Goal: Find specific page/section: Find specific page/section

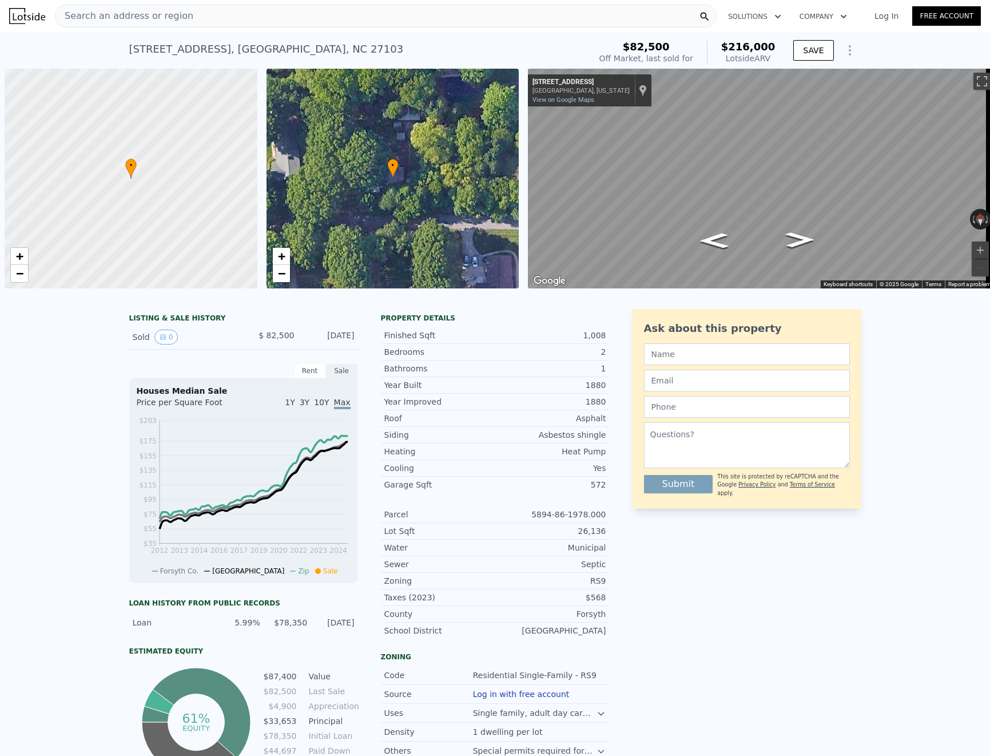
click at [192, 14] on div "Search an address or region" at bounding box center [386, 16] width 662 height 23
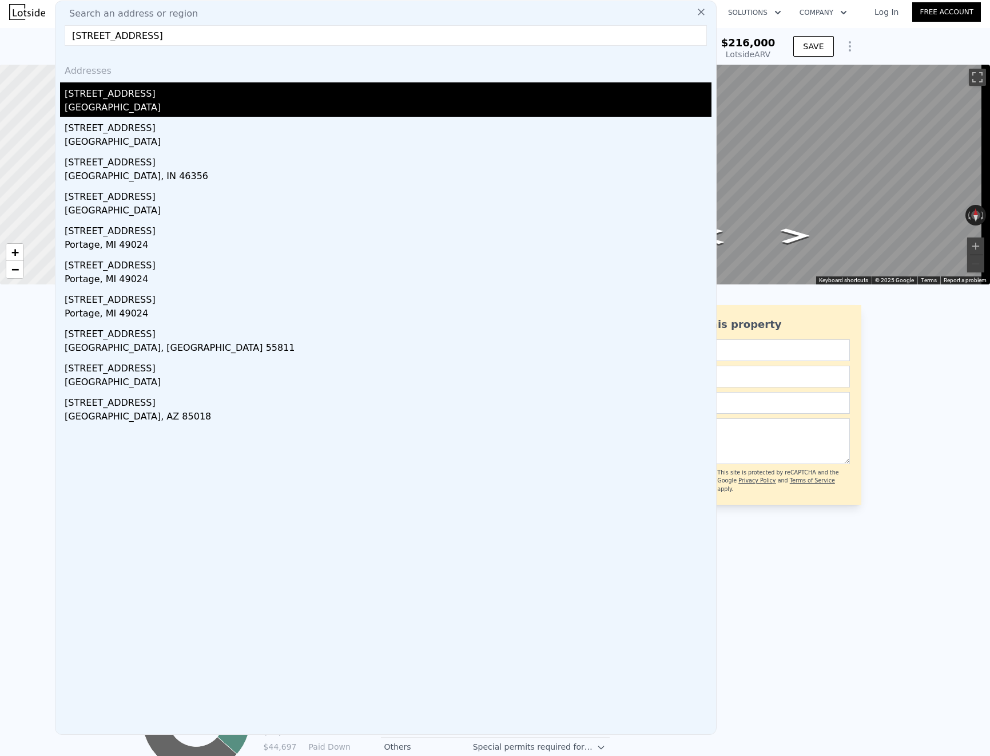
type input "[STREET_ADDRESS]"
click at [149, 106] on div "[GEOGRAPHIC_DATA]" at bounding box center [388, 109] width 647 height 16
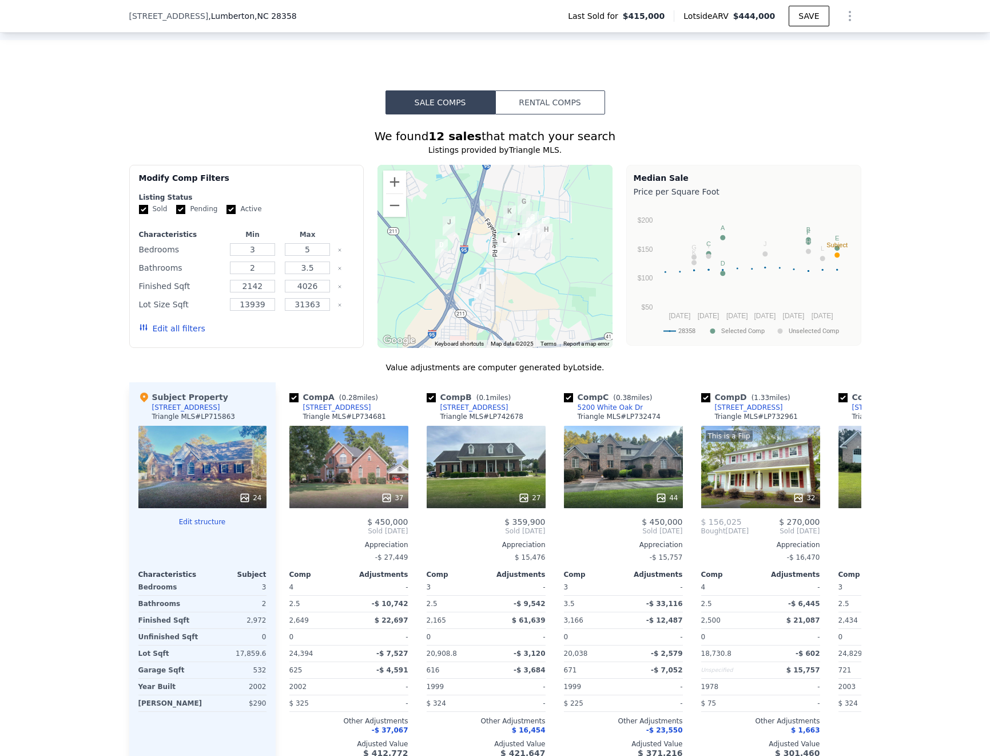
scroll to position [915, 0]
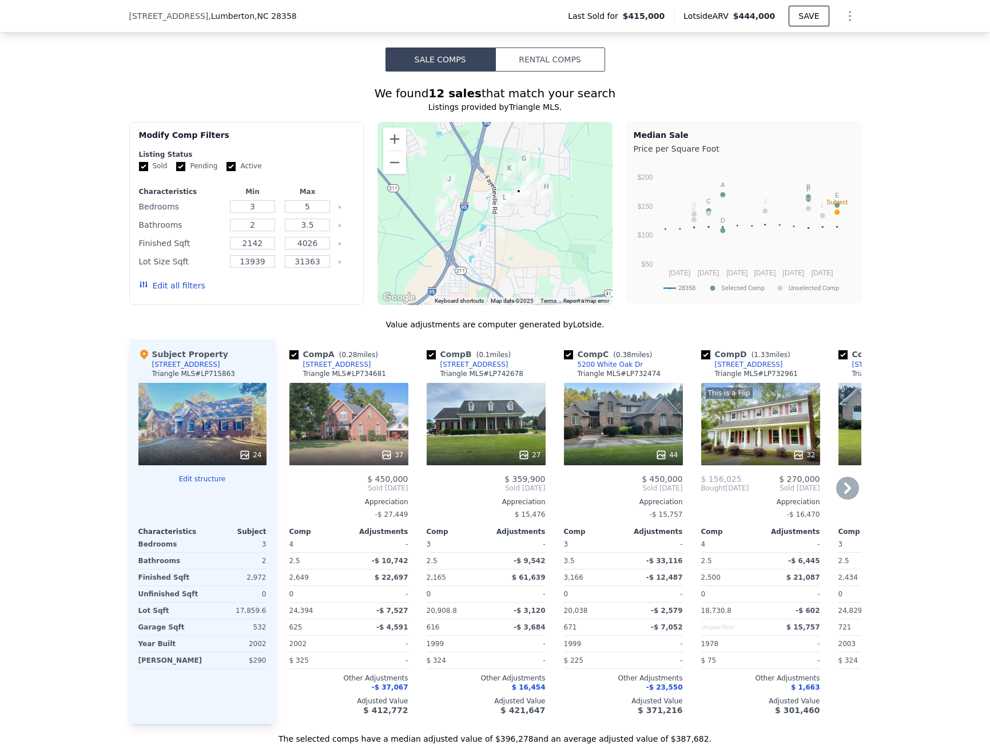
click at [350, 432] on div "37" at bounding box center [348, 424] width 119 height 82
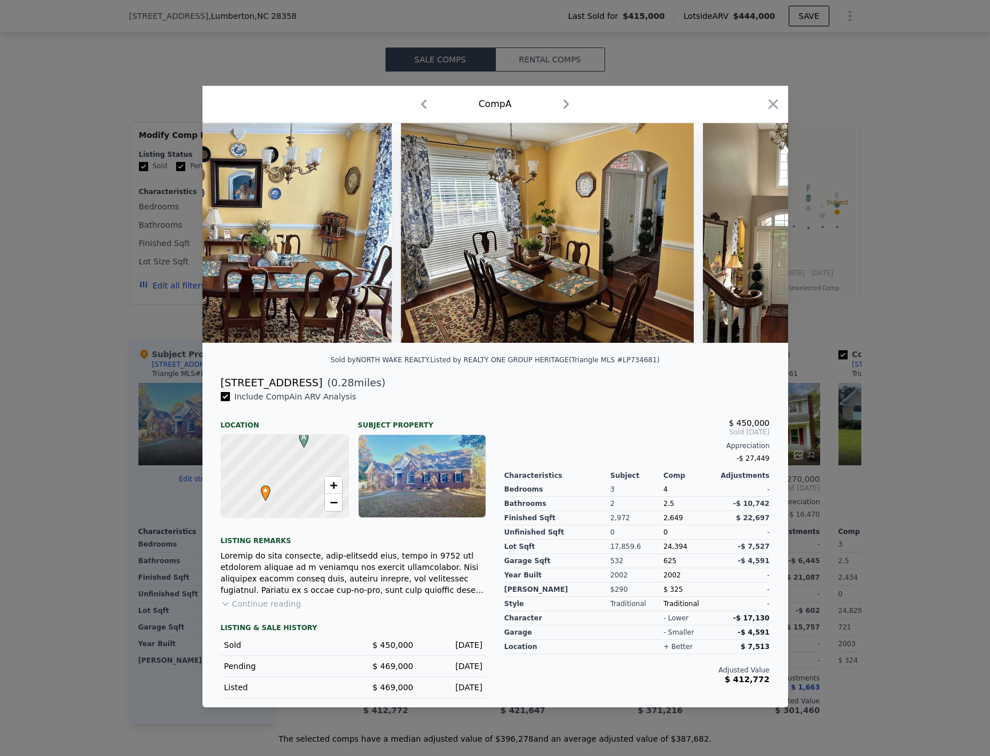
scroll to position [0, 8199]
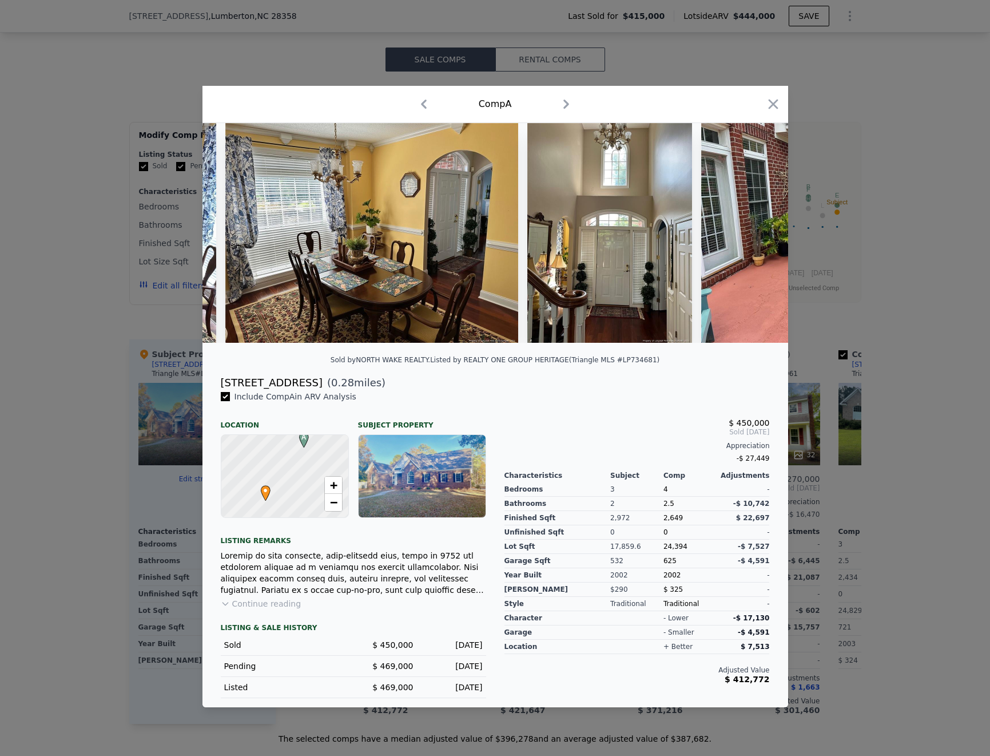
click at [876, 398] on div at bounding box center [495, 378] width 990 height 756
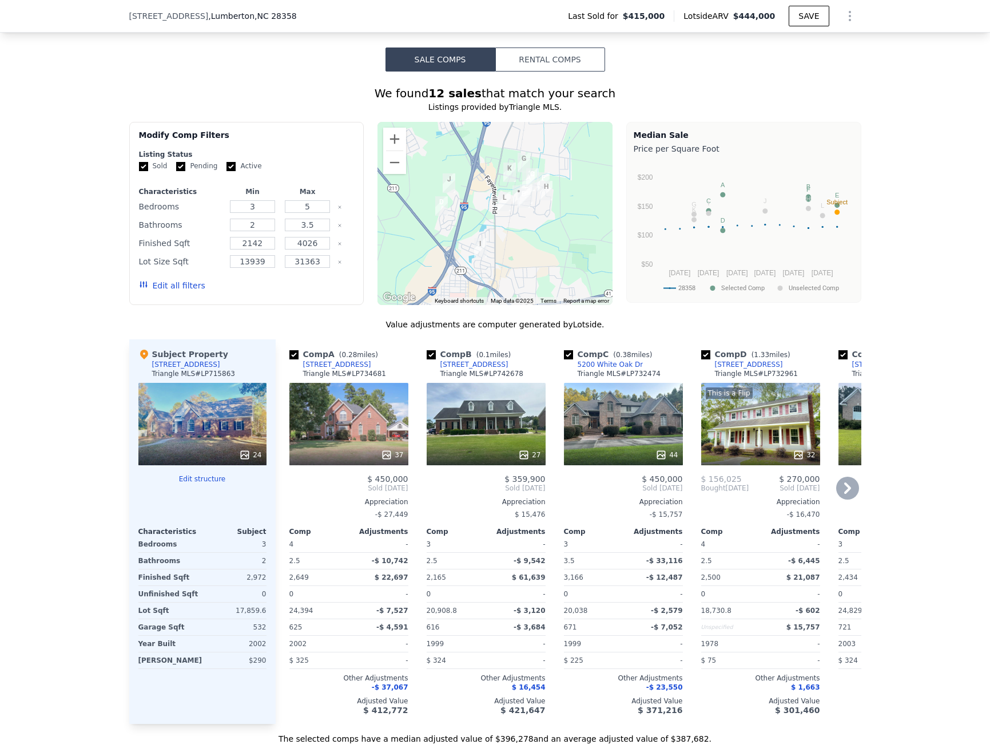
click at [487, 422] on div "27" at bounding box center [486, 424] width 119 height 82
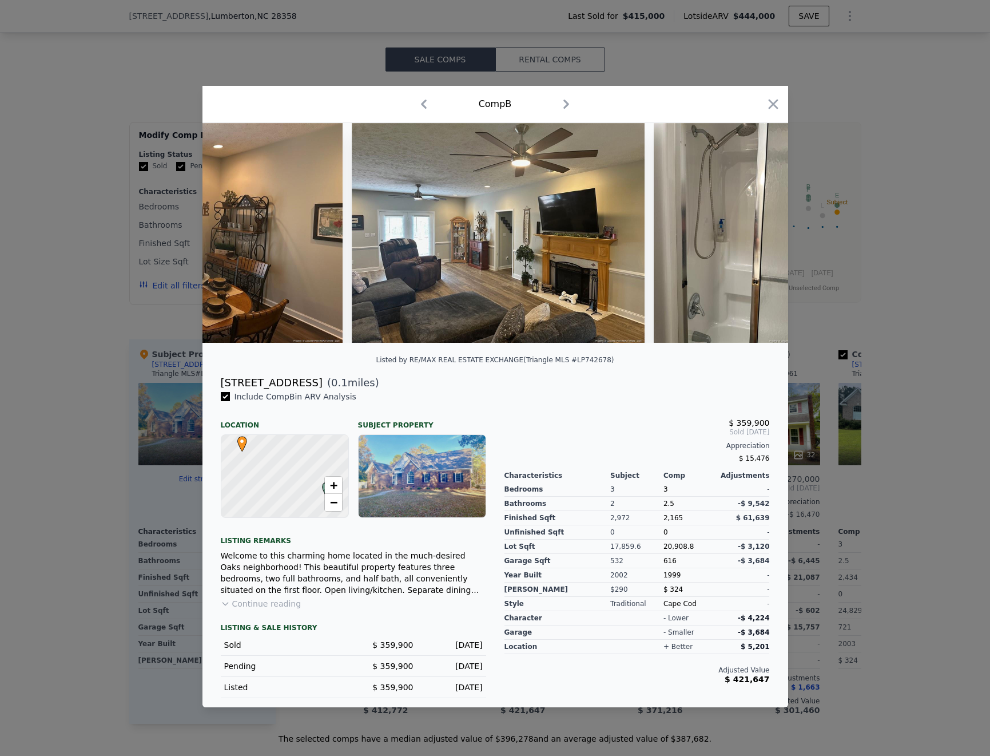
scroll to position [0, 6195]
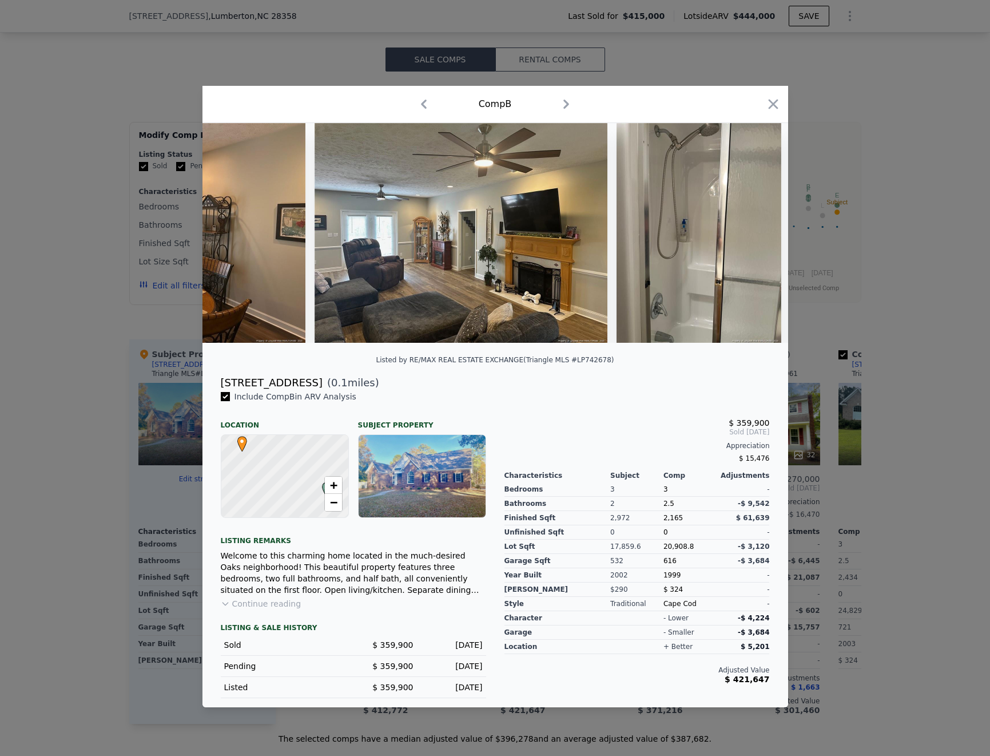
click at [902, 438] on div at bounding box center [495, 378] width 990 height 756
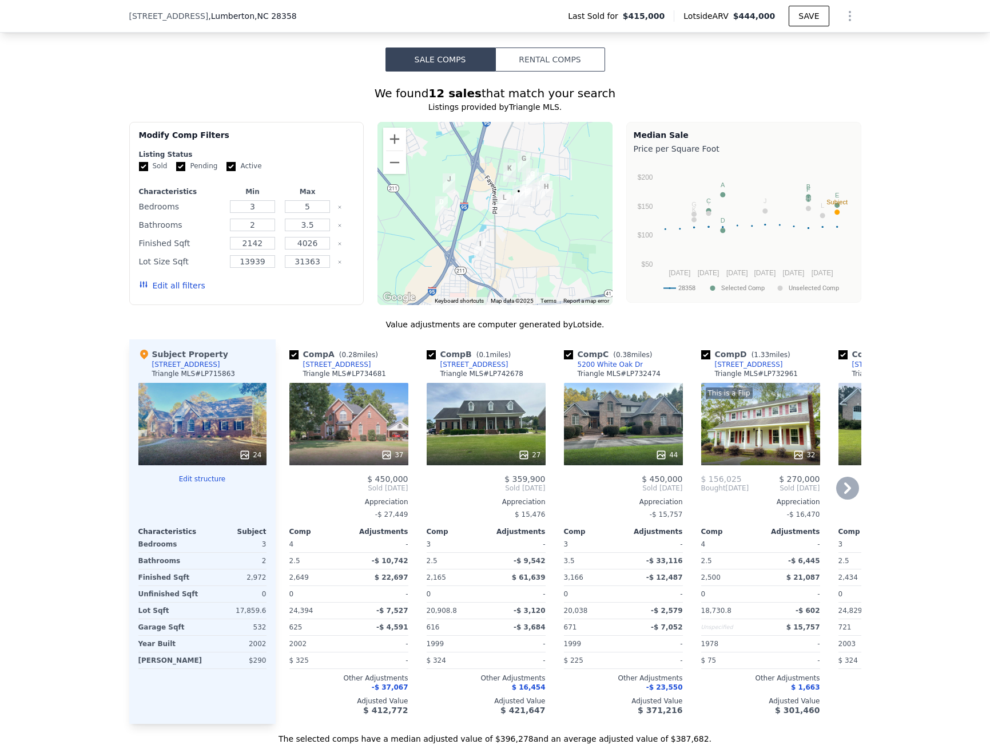
click at [614, 418] on div "44" at bounding box center [623, 424] width 119 height 82
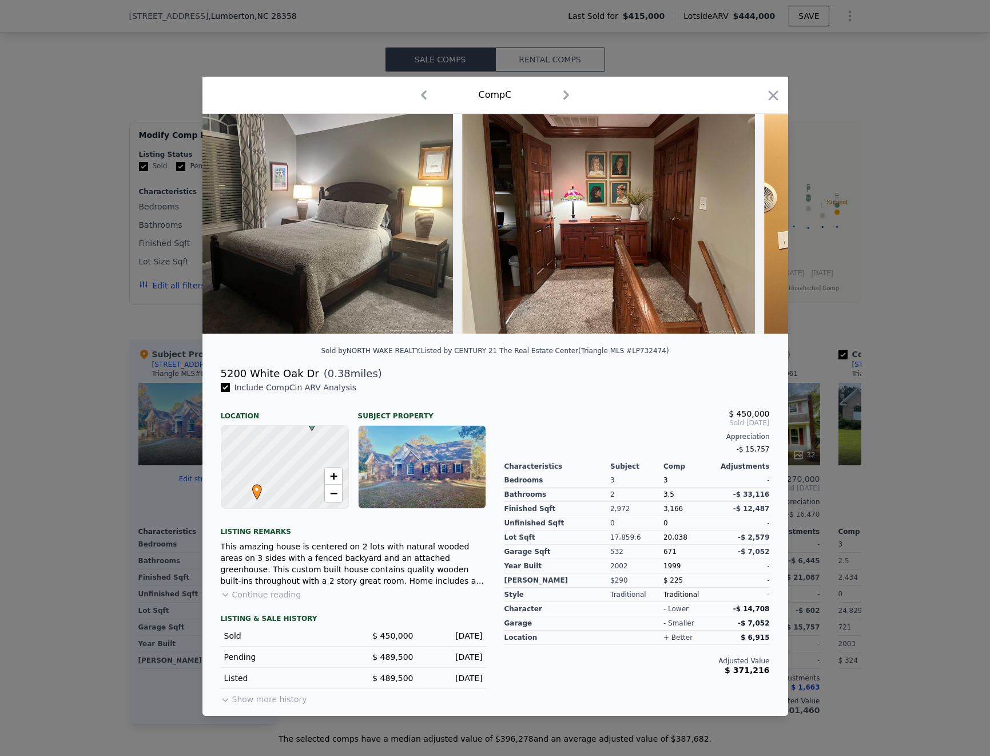
scroll to position [0, 12696]
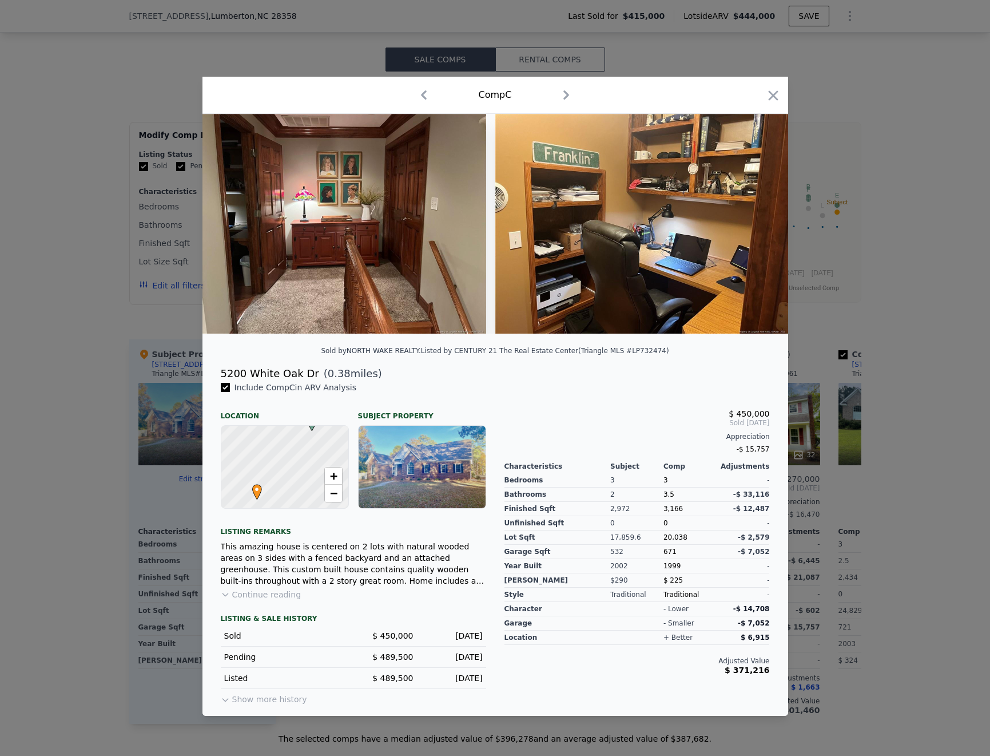
click at [885, 464] on div at bounding box center [495, 378] width 990 height 756
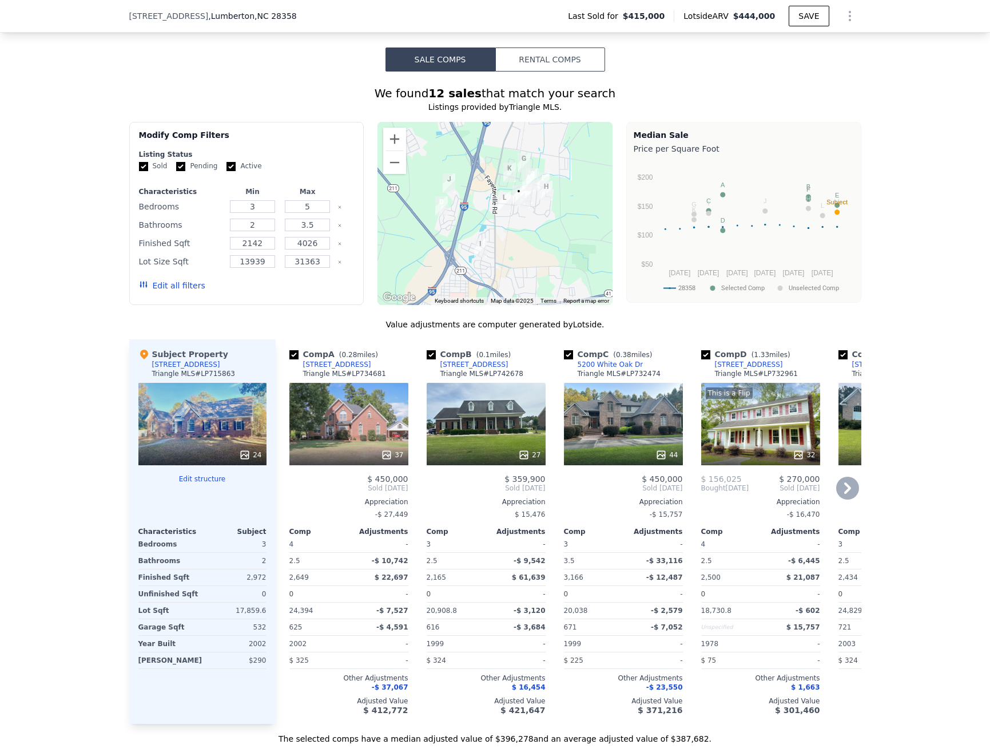
click at [342, 444] on div "37" at bounding box center [348, 424] width 119 height 82
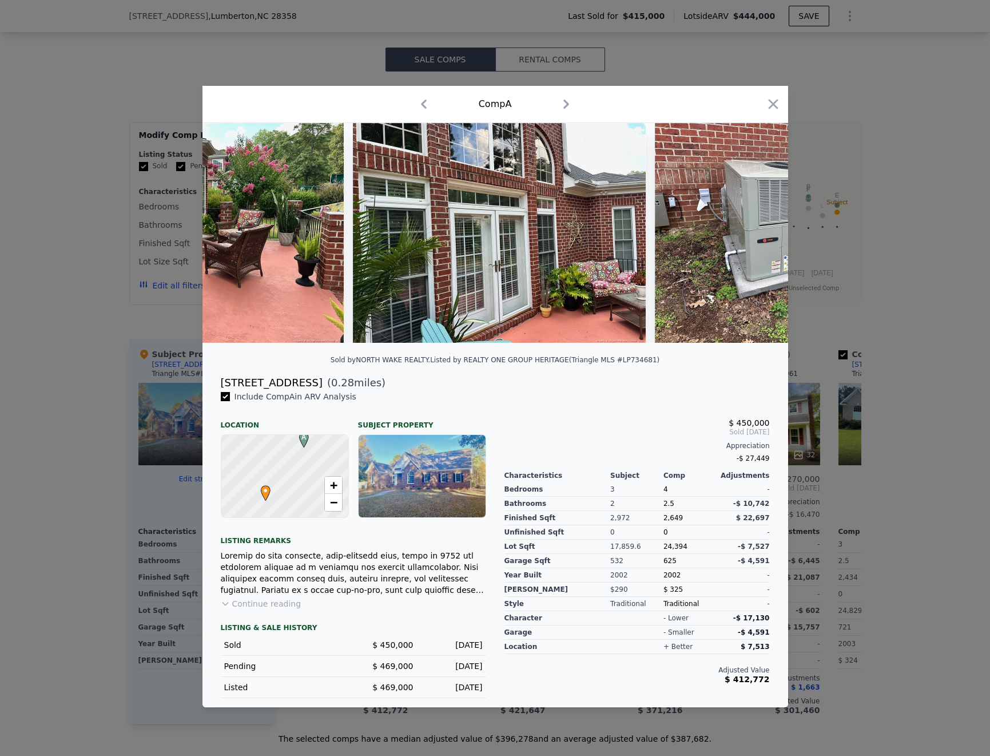
scroll to position [0, 9500]
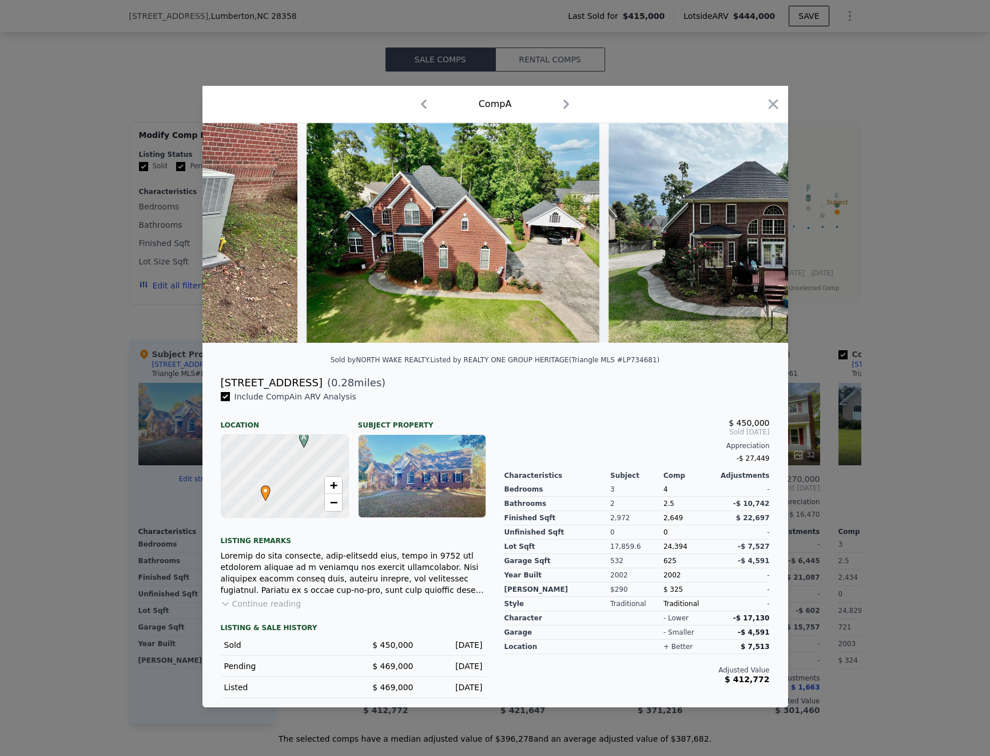
click at [924, 423] on div at bounding box center [495, 378] width 990 height 756
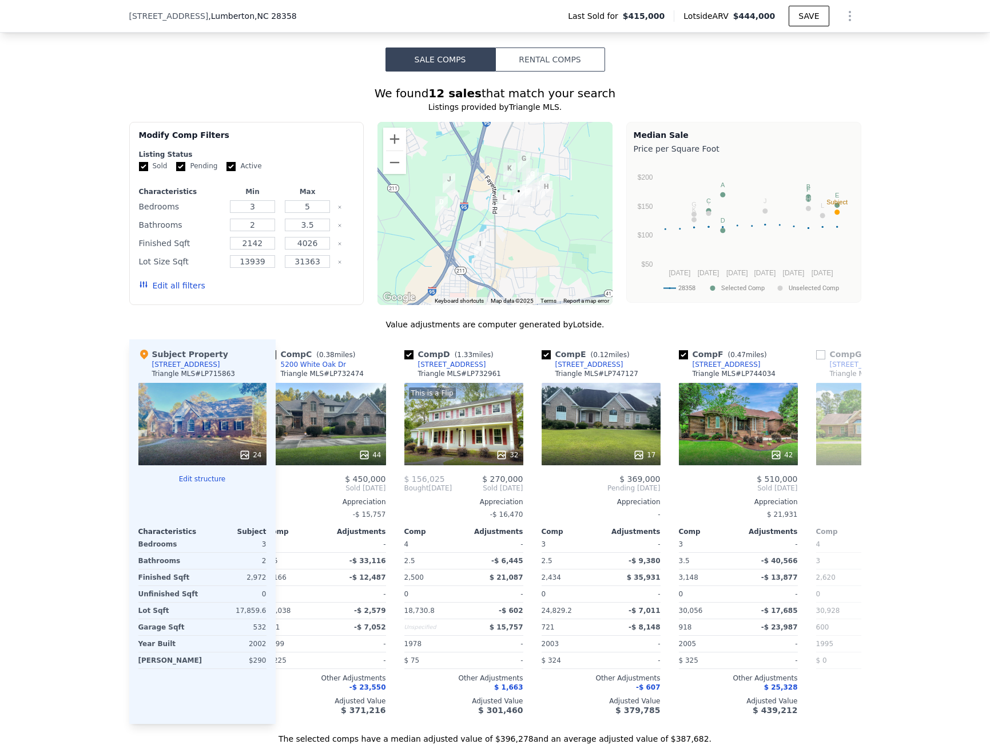
scroll to position [0, 326]
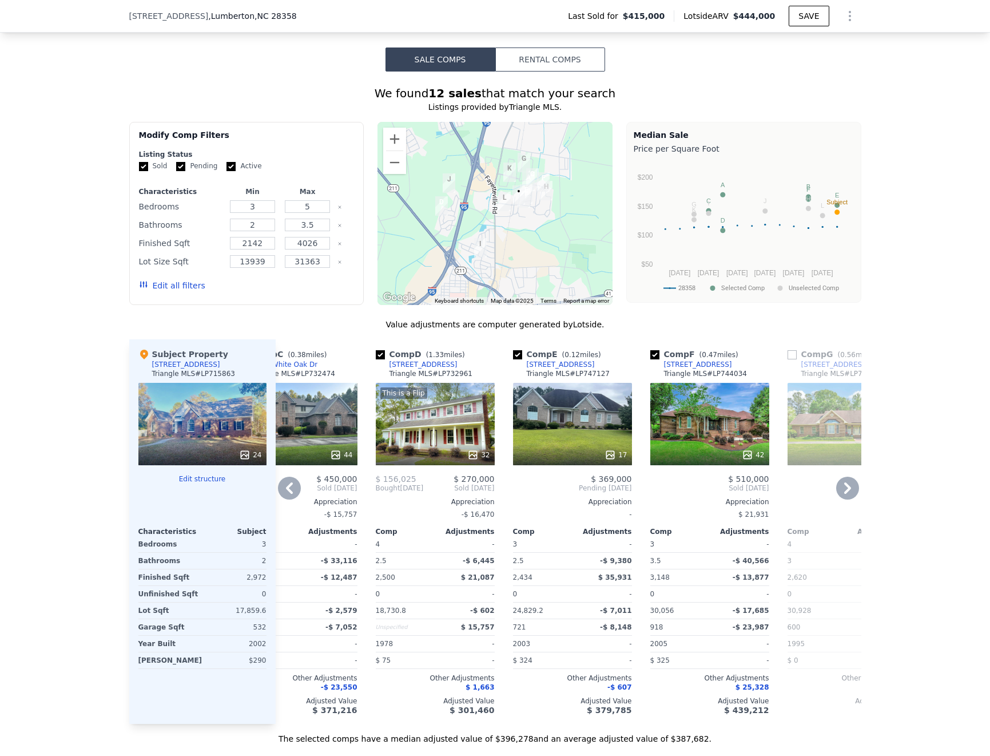
click at [699, 432] on div "42" at bounding box center [709, 424] width 119 height 82
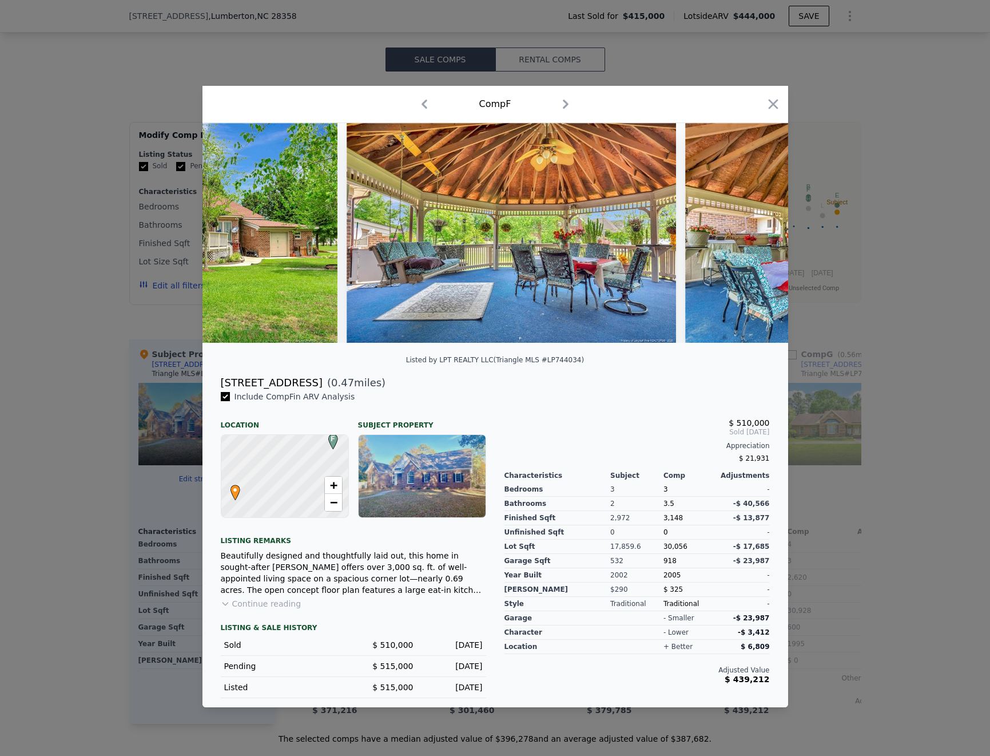
scroll to position [0, 13433]
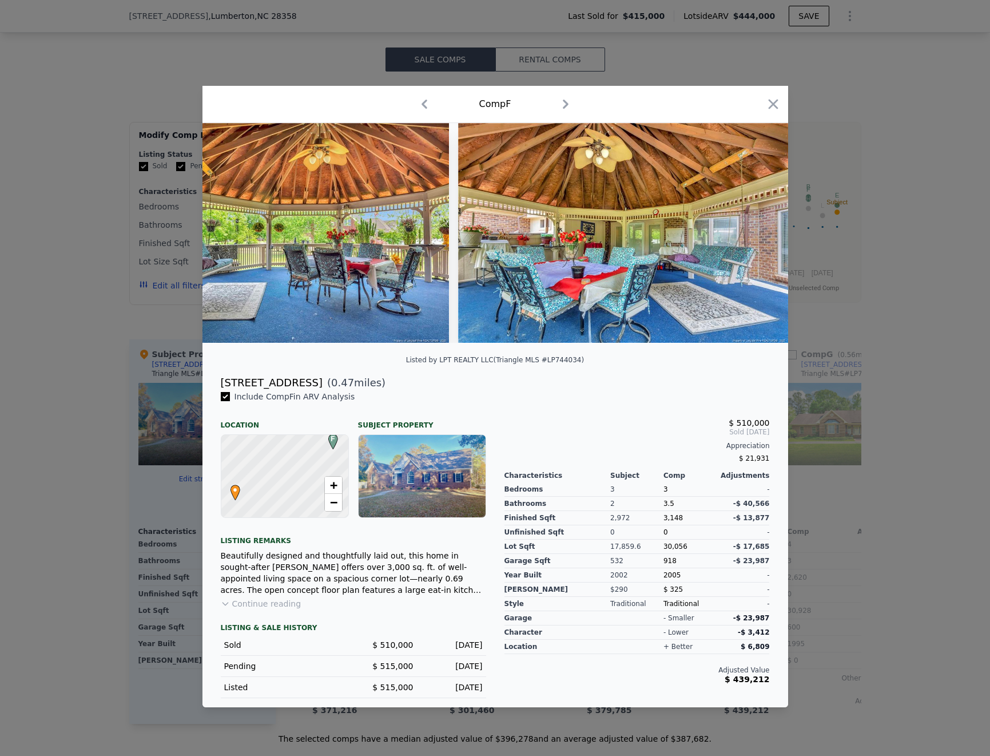
click at [935, 477] on div at bounding box center [495, 378] width 990 height 756
